Goal: Task Accomplishment & Management: Use online tool/utility

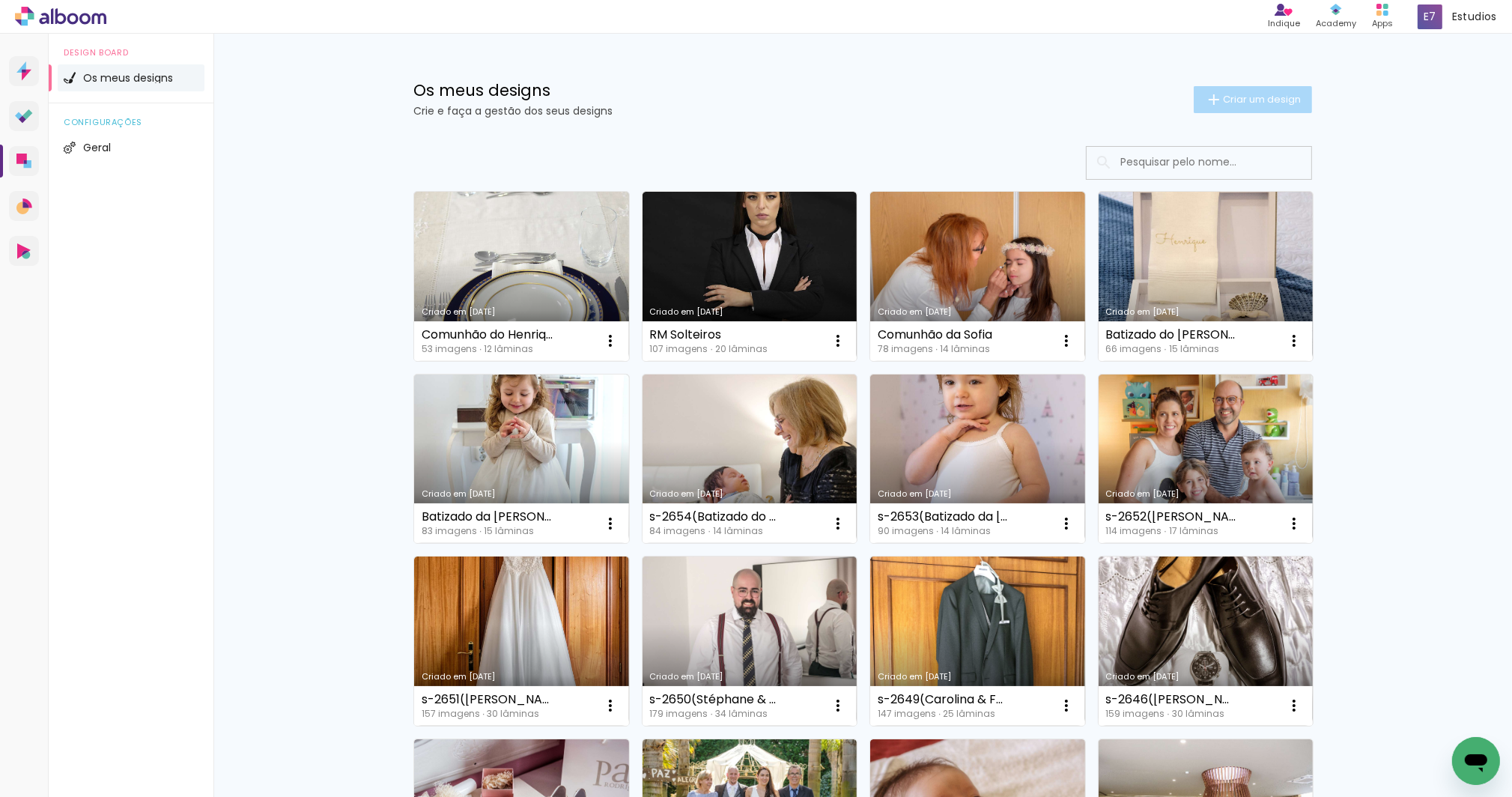
click at [1232, 101] on span "Criar um design" at bounding box center [1261, 99] width 78 height 10
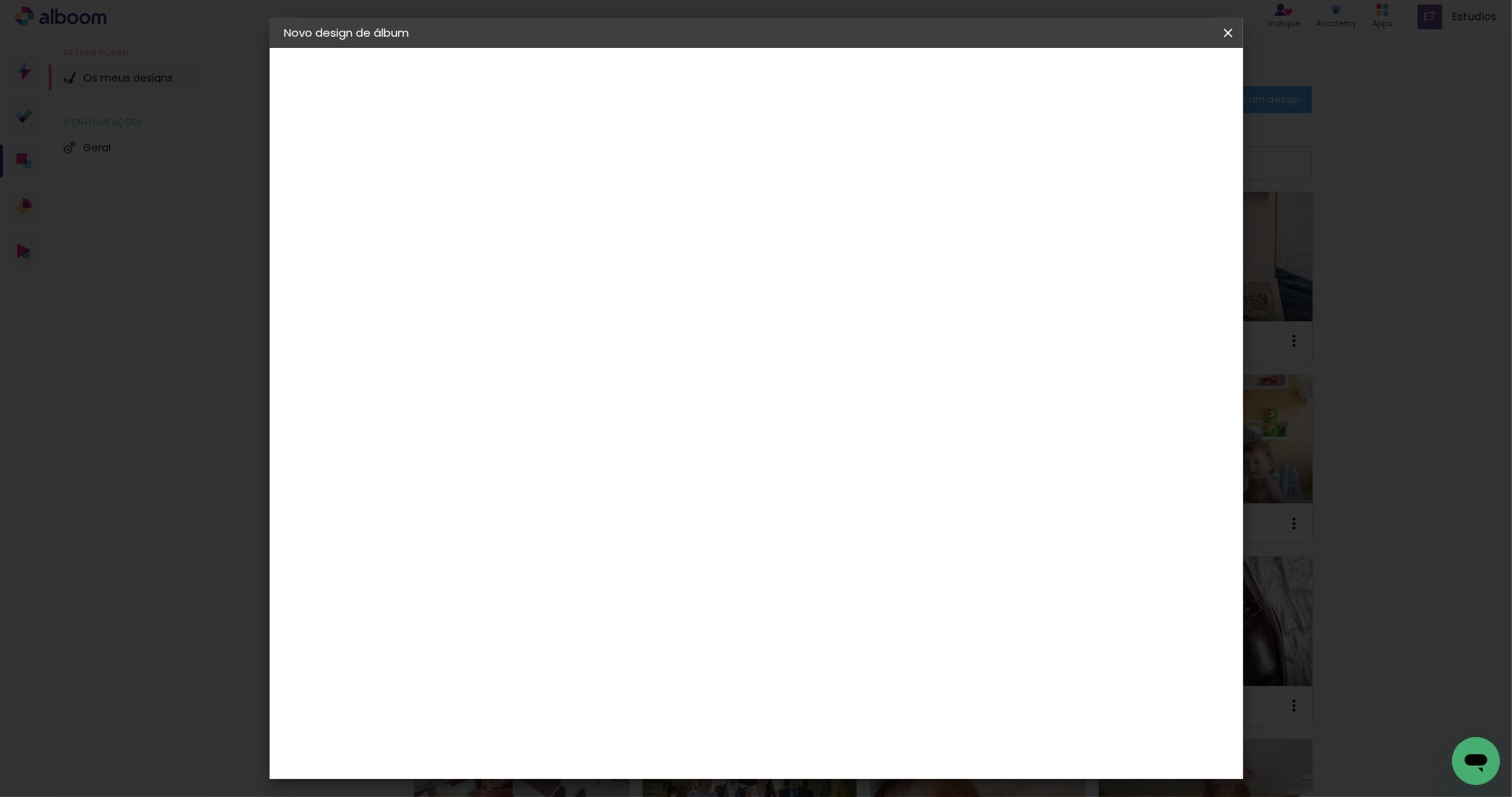
click at [529, 206] on input at bounding box center [529, 202] width 0 height 23
type input "RM TRASH THE DRESS"
type paper-input "RM TRASH THE DRESS"
click at [0, 0] on slot "Avançar" at bounding box center [0, 0] width 0 height 0
click at [617, 336] on div "DreambooksPro" at bounding box center [567, 339] width 97 height 12
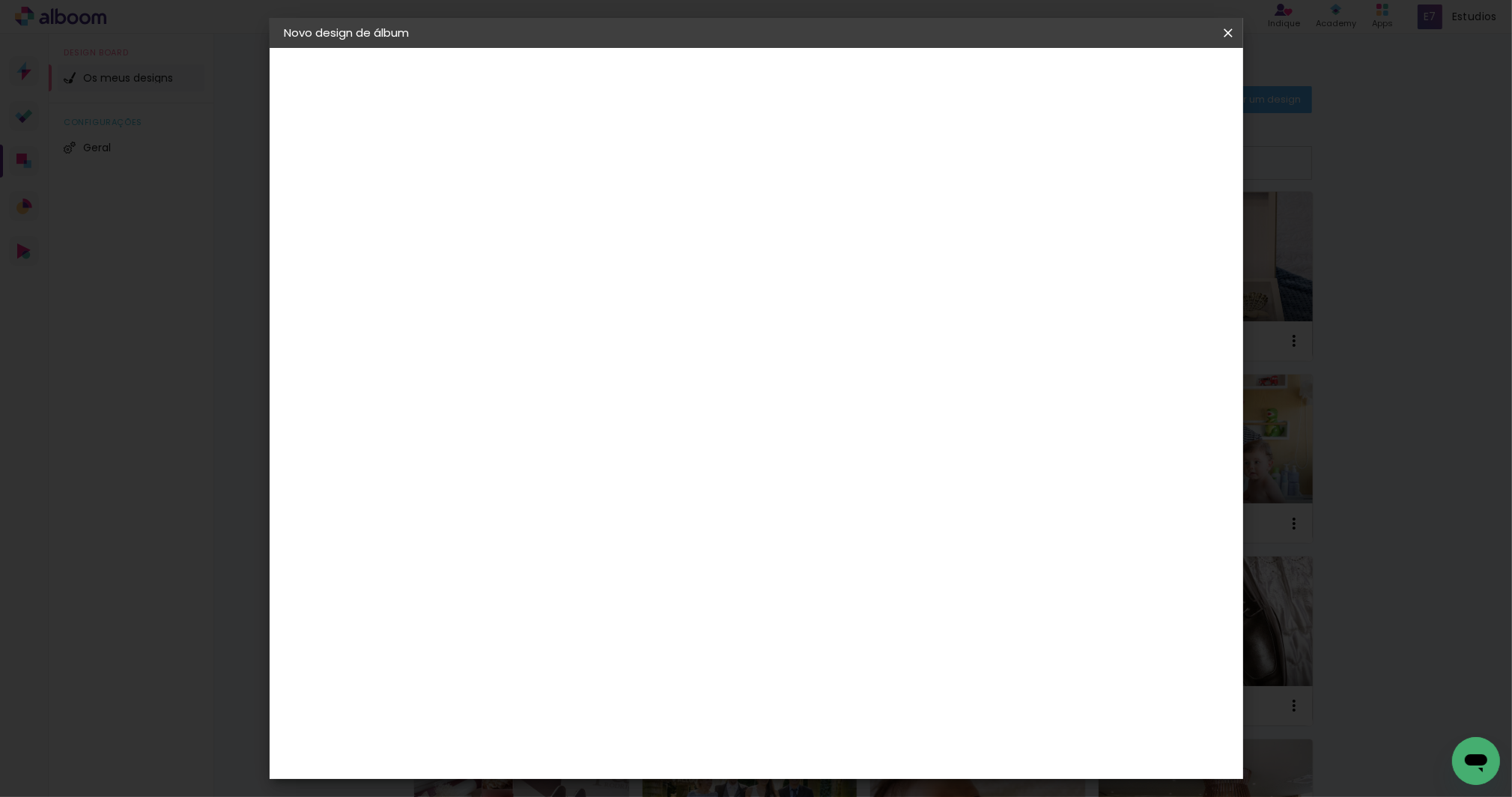
click at [0, 0] on slot "Avançar" at bounding box center [0, 0] width 0 height 0
click at [606, 252] on iron-icon at bounding box center [597, 260] width 18 height 18
click at [0, 0] on slot "Álbum" at bounding box center [0, 0] width 0 height 0
type input "Álbum"
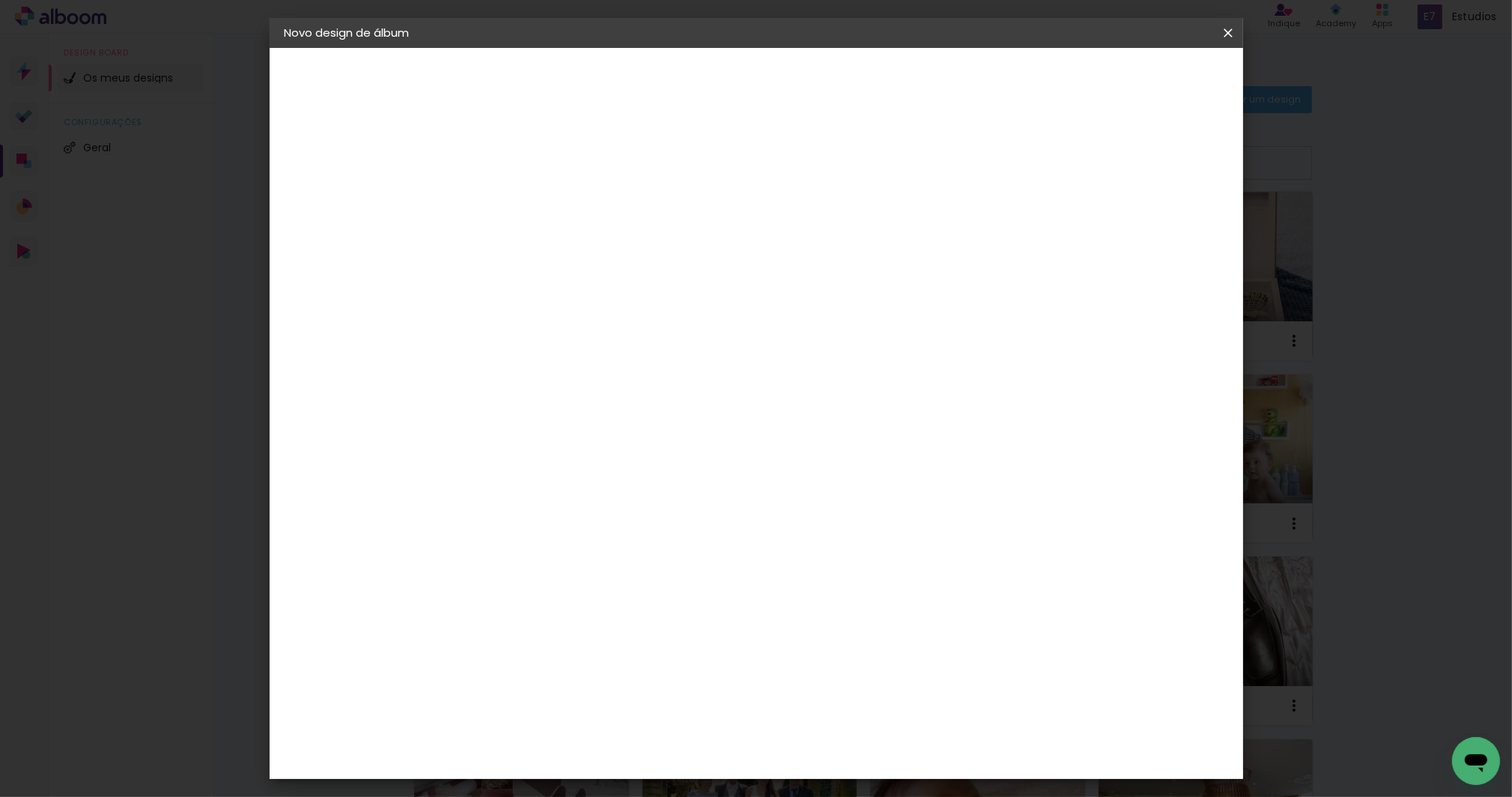
click at [630, 483] on span "30 × 30" at bounding box center [595, 497] width 69 height 30
click at [0, 0] on slot "Avançar" at bounding box center [0, 0] width 0 height 0
click at [566, 160] on div "mm" at bounding box center [555, 161] width 23 height 12
type input "3"
type paper-input "3"
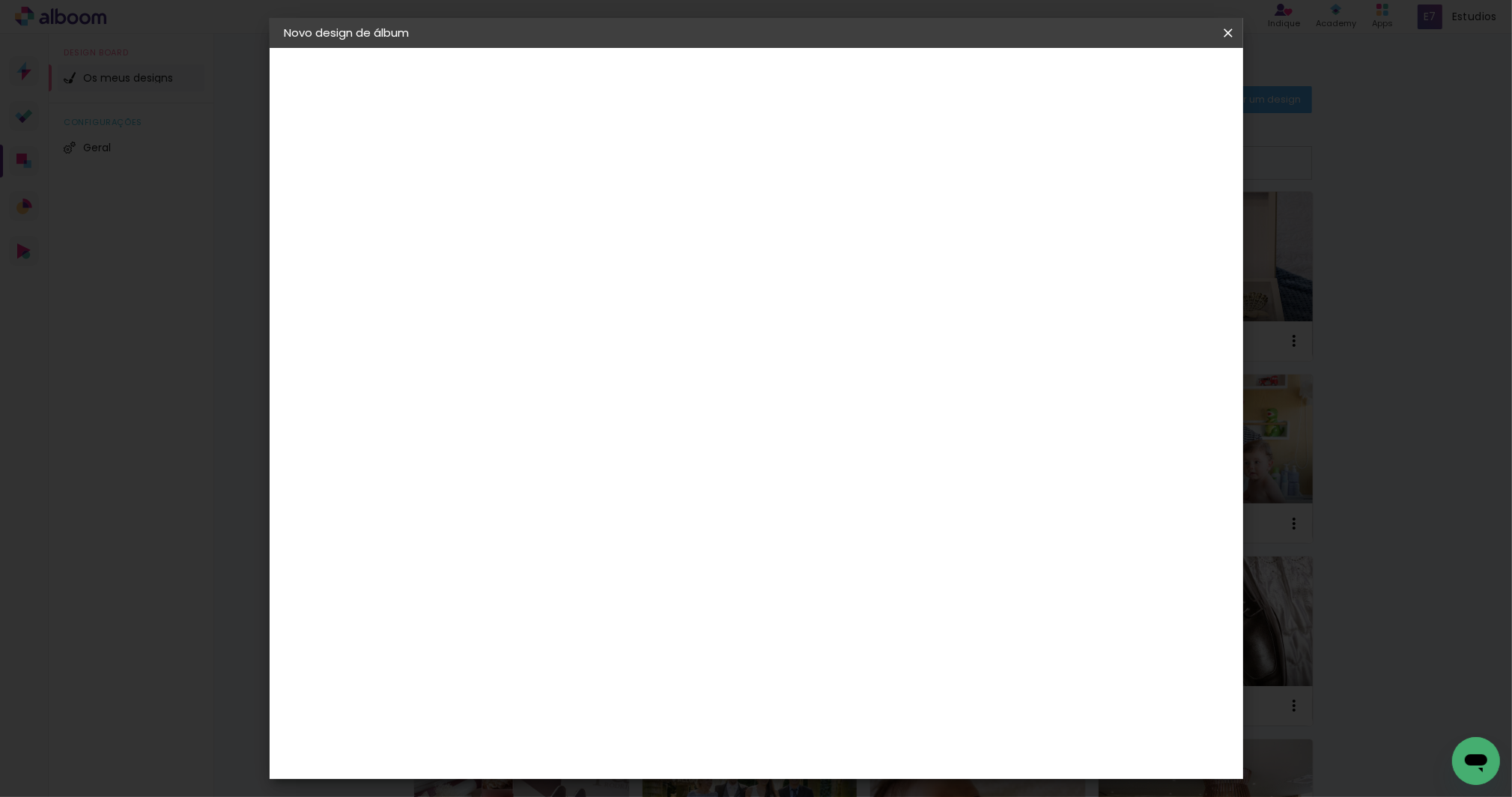
click at [538, 157] on input "3" at bounding box center [518, 161] width 52 height 19
click at [1044, 163] on div at bounding box center [1037, 162] width 14 height 14
type paper-checkbox "on"
click at [1136, 78] on span "Iniciar design" at bounding box center [1103, 79] width 69 height 11
